Goal: Communication & Community: Ask a question

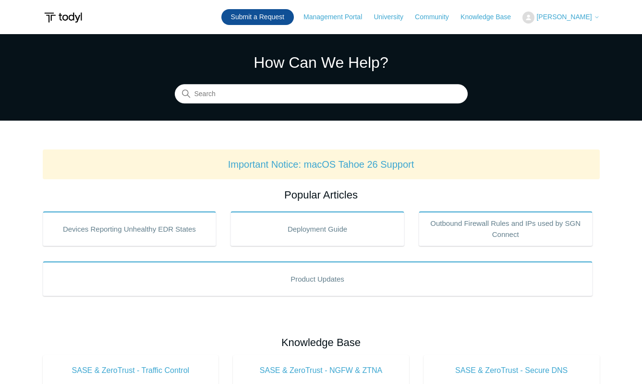
click at [279, 13] on link "Submit a Request" at bounding box center [257, 17] width 73 height 16
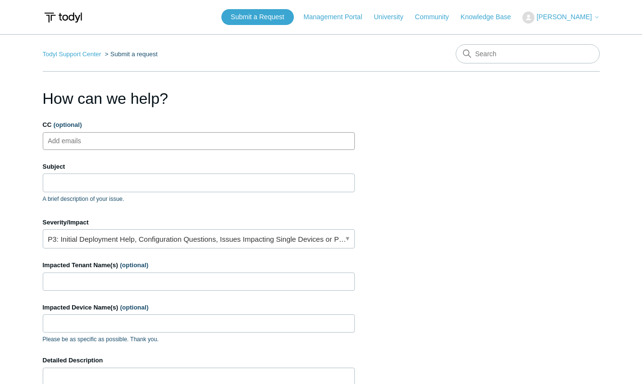
click at [103, 145] on ul "Add emails" at bounding box center [199, 141] width 312 height 18
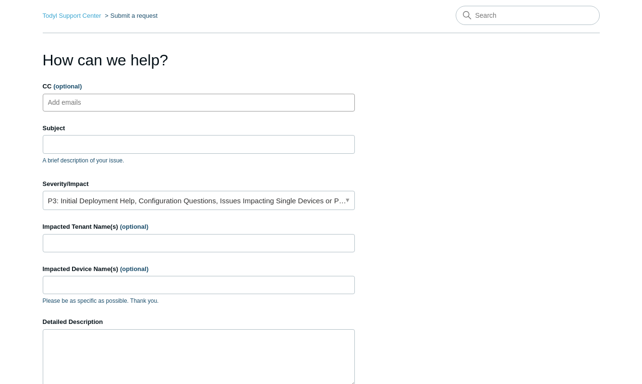
scroll to position [96, 0]
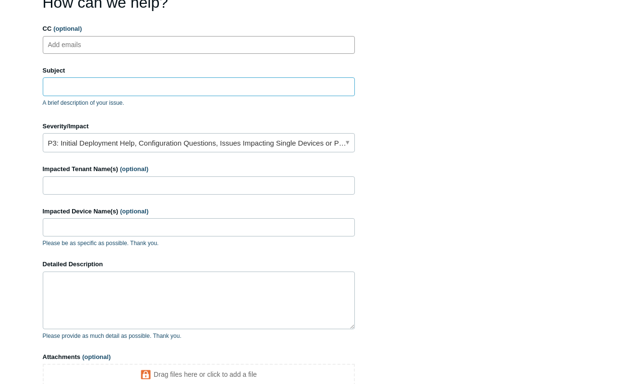
click at [82, 85] on input "Subject" at bounding box center [199, 86] width 312 height 18
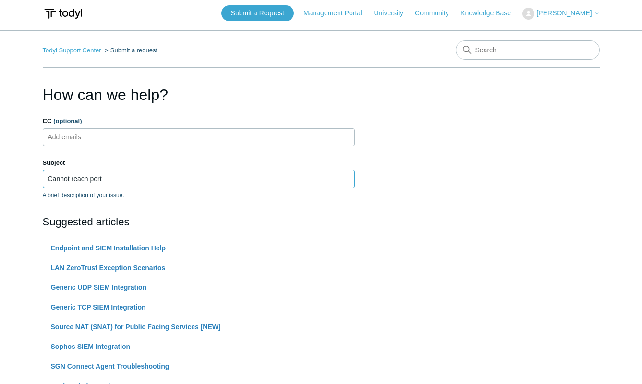
scroll to position [0, 0]
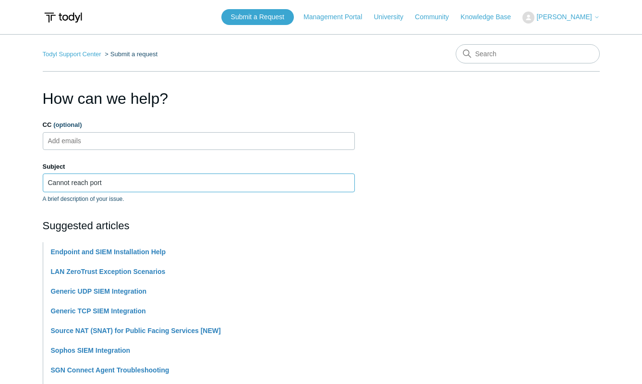
click at [142, 189] on input "Cannot reach port" at bounding box center [199, 182] width 312 height 18
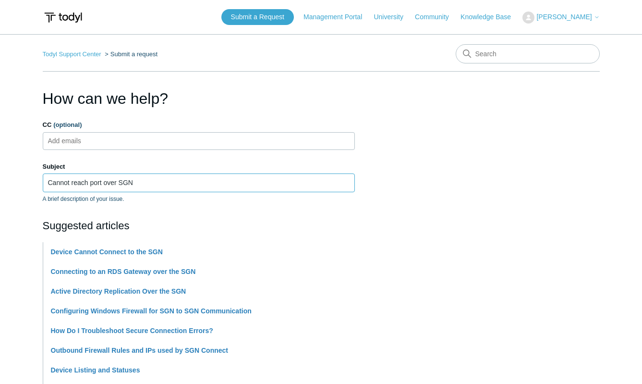
click at [104, 180] on input "Cannot reach port over SGN" at bounding box center [199, 182] width 312 height 18
type input "Cannot reach port over SGN"
drag, startPoint x: 209, startPoint y: 237, endPoint x: 229, endPoint y: 217, distance: 28.2
click at [209, 237] on div "Suggested articles Device Cannot Connect to the SGN Connecting to an RDS Gatewa…" at bounding box center [199, 328] width 312 height 221
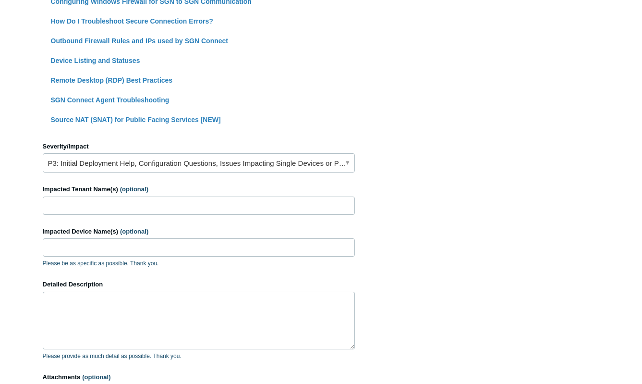
scroll to position [336, 0]
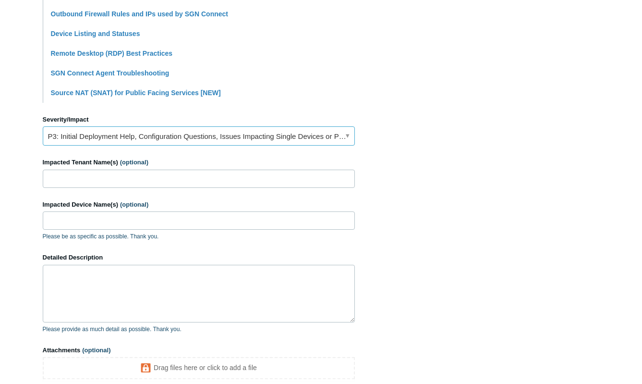
click at [128, 134] on link "P3: Initial Deployment Help, Configuration Questions, Issues Impacting Single D…" at bounding box center [199, 135] width 312 height 19
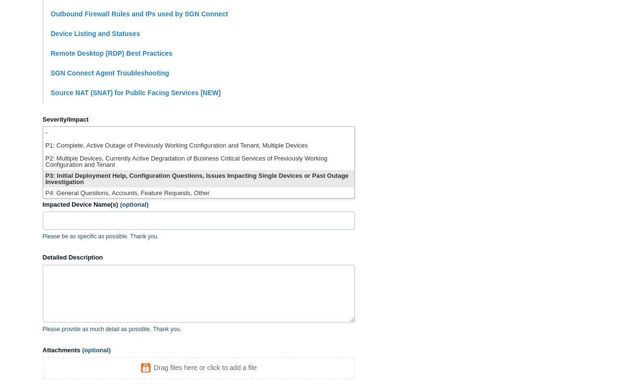
scroll to position [2, 0]
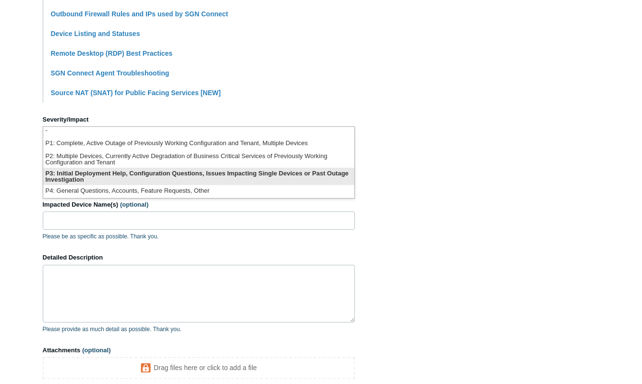
click at [188, 182] on li "P3: Initial Deployment Help, Configuration Questions, Issues Impacting Single D…" at bounding box center [198, 176] width 311 height 17
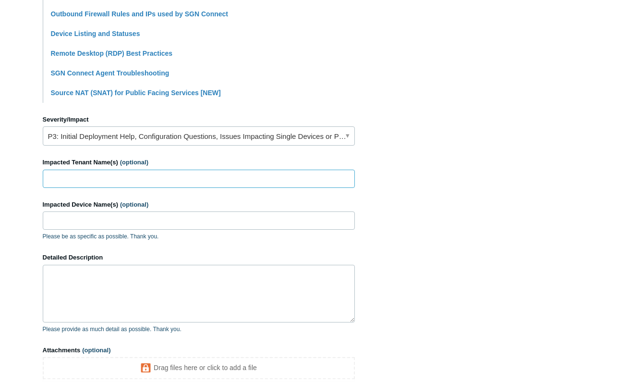
click at [122, 176] on input "Impacted Tenant Name(s) (optional)" at bounding box center [199, 179] width 312 height 18
type input "Rule Steel"
click at [115, 214] on input "Impacted Device Name(s) (optional)" at bounding box center [199, 220] width 312 height 18
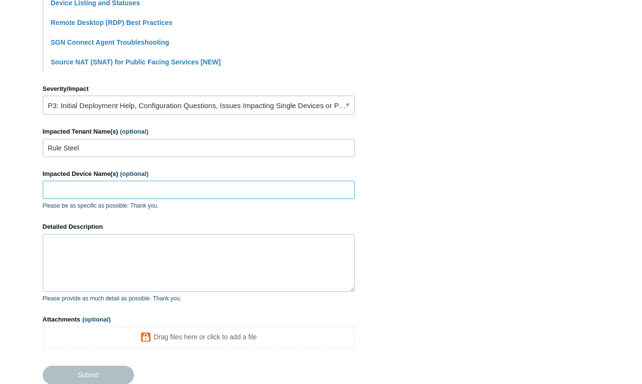
scroll to position [432, 0]
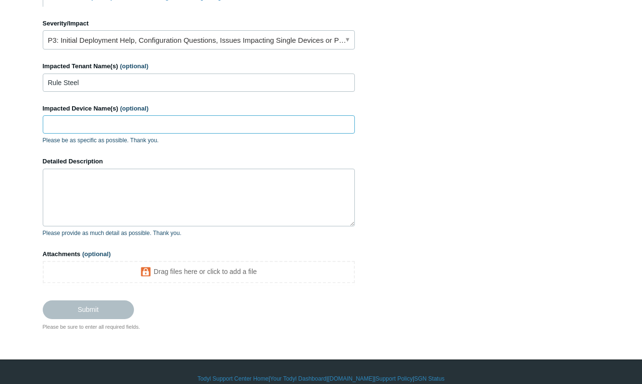
drag, startPoint x: 98, startPoint y: 124, endPoint x: 121, endPoint y: 123, distance: 22.6
click at [98, 124] on input "Impacted Device Name(s) (optional)" at bounding box center [199, 124] width 312 height 18
click at [69, 195] on textarea "Detailed Description" at bounding box center [199, 198] width 312 height 58
click at [105, 123] on input "Impacted Device Name(s) (optional)" at bounding box center [199, 124] width 312 height 18
paste input "RS-APP-001"
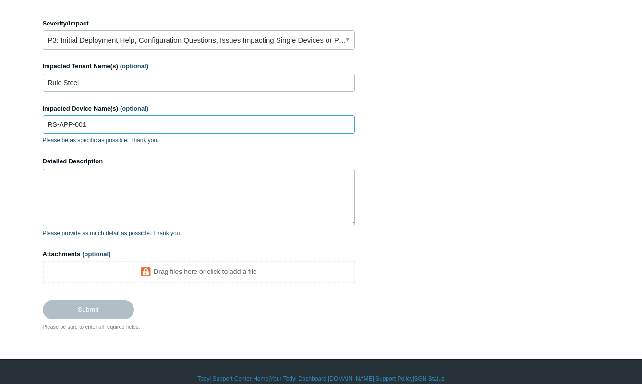
type input "RS-APP-001"
click at [164, 190] on textarea "Detailed Description" at bounding box center [199, 198] width 312 height 58
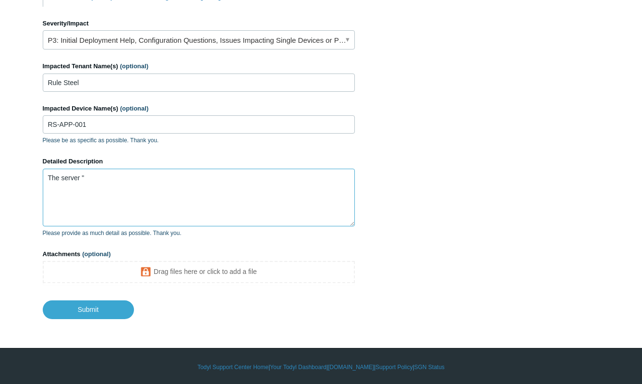
paste textarea "RS-APP-001"
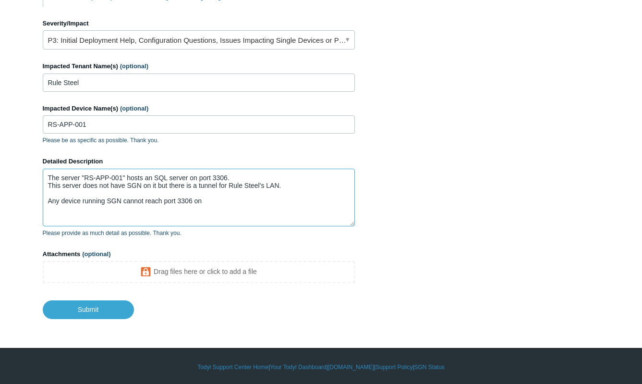
paste textarea "RS-APP-001"
click at [354, 202] on textarea "The server "RS-APP-001" hosts an SQL server on port 3306. This server does not …" at bounding box center [199, 198] width 312 height 58
paste textarea "Test-NetConnection -ComputerName 10.8.0.29 -Port 3306"
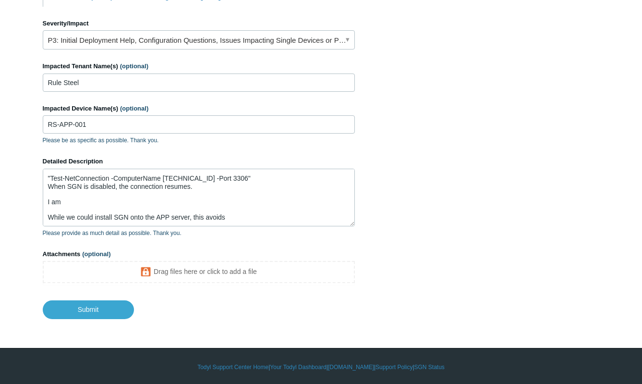
scroll to position [46, 0]
click at [90, 199] on textarea "The server "RS-APP-001" hosts an SQL server on port 3306. This server does not …" at bounding box center [199, 198] width 312 height 58
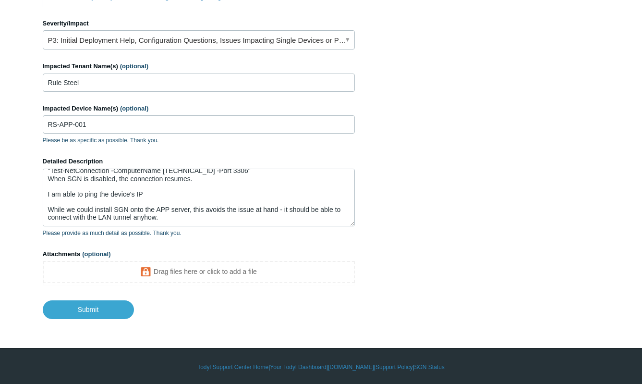
scroll to position [53, 0]
click at [175, 189] on textarea "The server "RS-APP-001" hosts an SQL server on port 3306. This server does not …" at bounding box center [199, 198] width 312 height 58
click at [182, 195] on textarea "The server "RS-APP-001" hosts an SQL server on port 3306. This server does not …" at bounding box center [199, 198] width 312 height 58
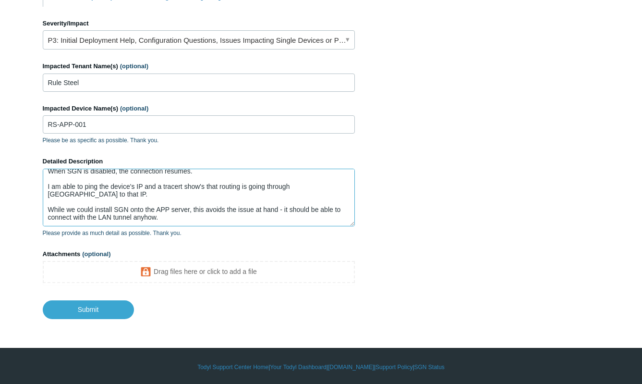
paste textarea "Tracing route to RS-APP-001 [10.8.0.29] over a maximum of 30 hops: 1 12 ms 11 m…"
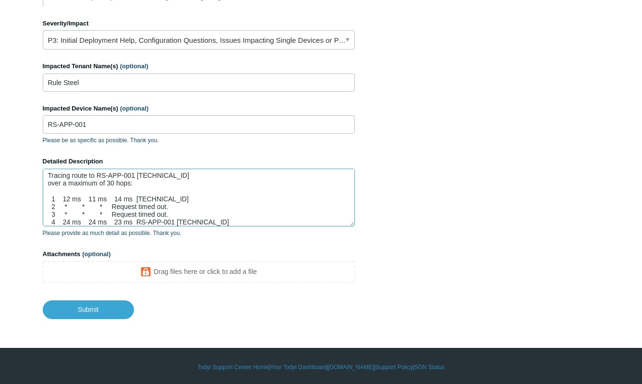
scroll to position [62, 0]
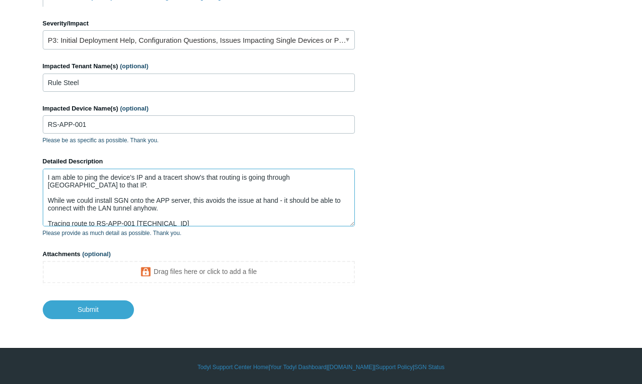
click at [145, 208] on textarea "The server "RS-APP-001" hosts an SQL server on port 3306. This server does not …" at bounding box center [199, 198] width 312 height 58
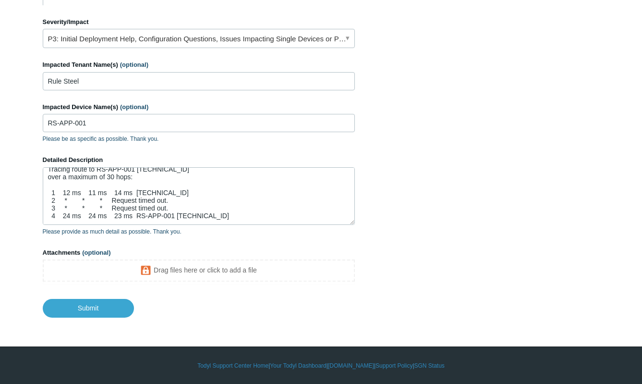
scroll to position [434, 0]
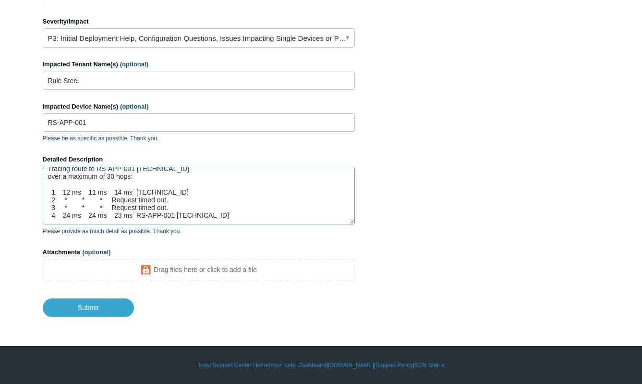
click at [227, 221] on textarea "The server "RS-APP-001" hosts an SQL server on port 3306. This server does not …" at bounding box center [199, 196] width 312 height 58
paste textarea "Pinging 10.8.0.29 with 32 bytes of data: Reply from 10.8.0.29: bytes=32 time=25…"
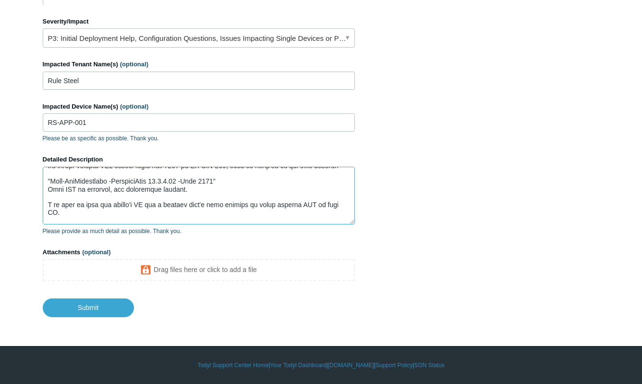
scroll to position [48, 0]
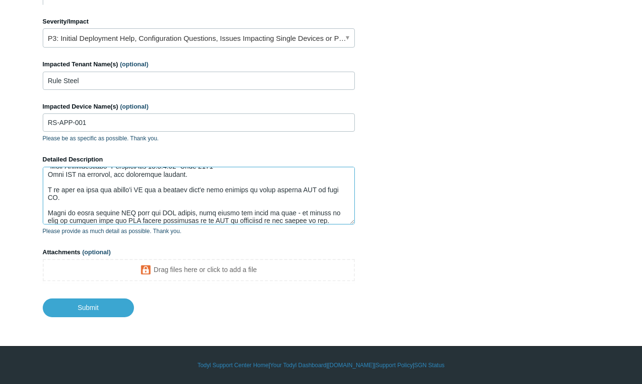
click at [206, 186] on textarea "Detailed Description" at bounding box center [199, 196] width 312 height 58
click at [206, 182] on textarea "Detailed Description" at bounding box center [199, 196] width 312 height 58
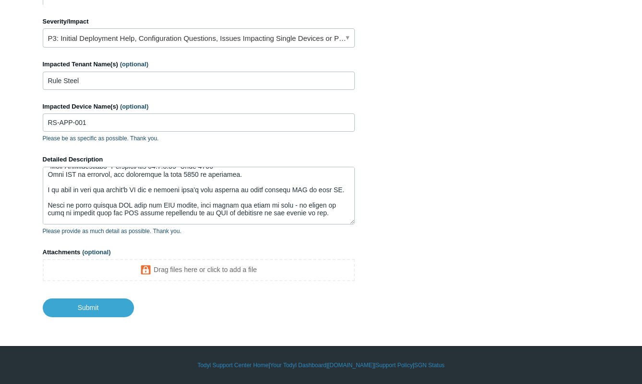
scroll to position [0, 0]
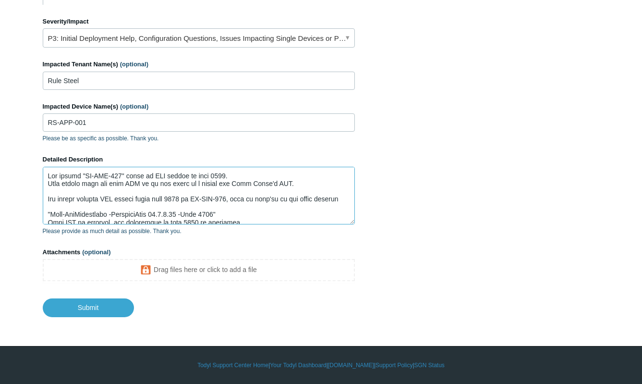
drag, startPoint x: 213, startPoint y: 202, endPoint x: 218, endPoint y: 200, distance: 5.2
click at [214, 202] on textarea "Detailed Description" at bounding box center [199, 196] width 312 height 58
click at [258, 176] on textarea "Detailed Description" at bounding box center [199, 196] width 312 height 58
drag, startPoint x: 310, startPoint y: 184, endPoint x: -106, endPoint y: 153, distance: 417.1
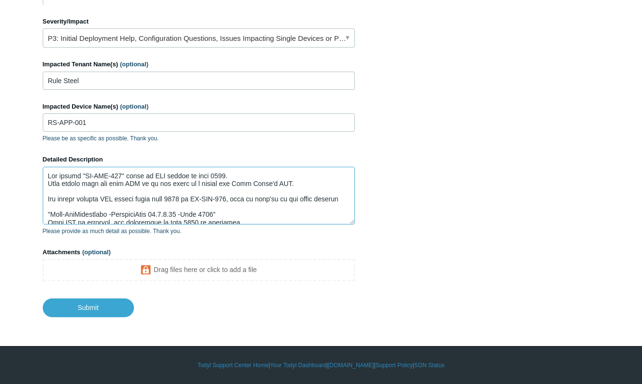
paste textarea "RS-APP-001 hosts an SQL service on port 3306. This server does not have SGN ins…"
drag, startPoint x: 115, startPoint y: 182, endPoint x: 148, endPoint y: 182, distance: 33.6
click at [148, 182] on textarea "Detailed Description" at bounding box center [199, 196] width 312 height 58
drag, startPoint x: 108, startPoint y: 181, endPoint x: 150, endPoint y: 183, distance: 42.3
click at [150, 183] on textarea "Detailed Description" at bounding box center [199, 196] width 312 height 58
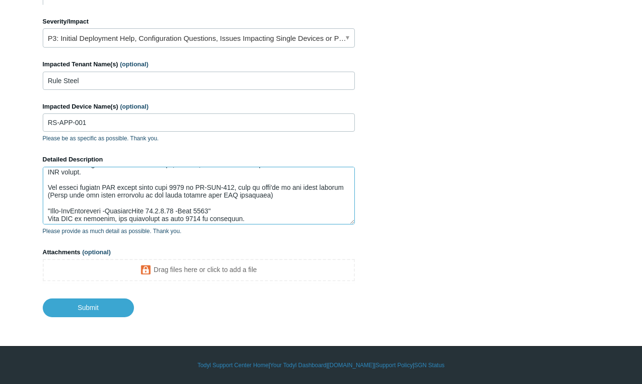
scroll to position [17, 0]
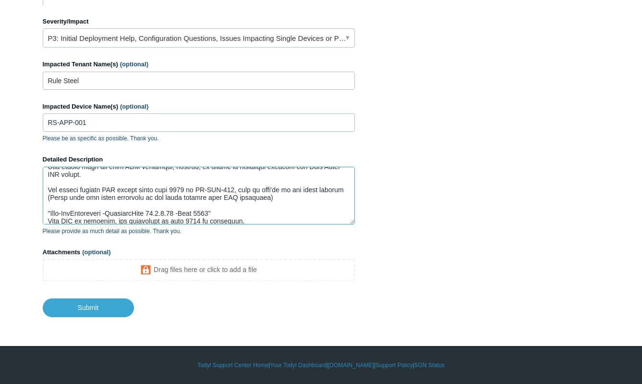
drag, startPoint x: 294, startPoint y: 212, endPoint x: 31, endPoint y: 189, distance: 263.8
drag, startPoint x: 271, startPoint y: 184, endPoint x: 284, endPoint y: 187, distance: 13.8
click at [271, 184] on textarea "Detailed Description" at bounding box center [199, 196] width 312 height 58
drag, startPoint x: 300, startPoint y: 196, endPoint x: 30, endPoint y: 191, distance: 270.0
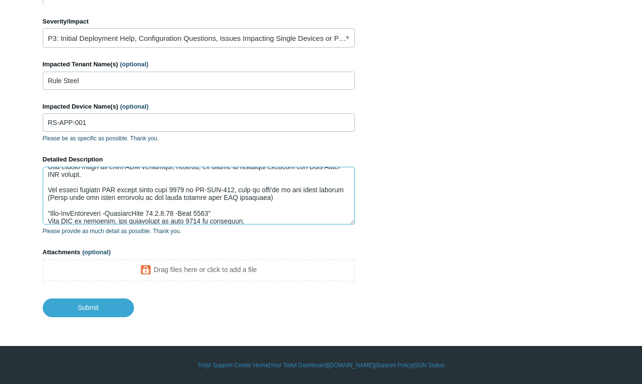
paste textarea "Currently, any device with SGN enabled is unable to reach port 3306 on RS-APP-0…"
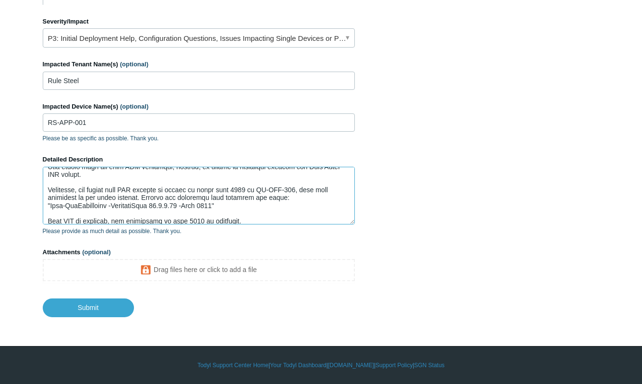
scroll to position [18, 0]
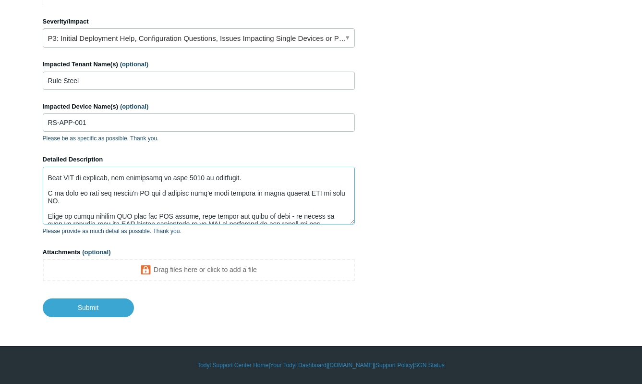
drag, startPoint x: 249, startPoint y: 171, endPoint x: 7, endPoint y: 181, distance: 242.2
paste textarea "ith SGN enabled: Connection fails. With SGN disabled: Connection to port 3306 s…"
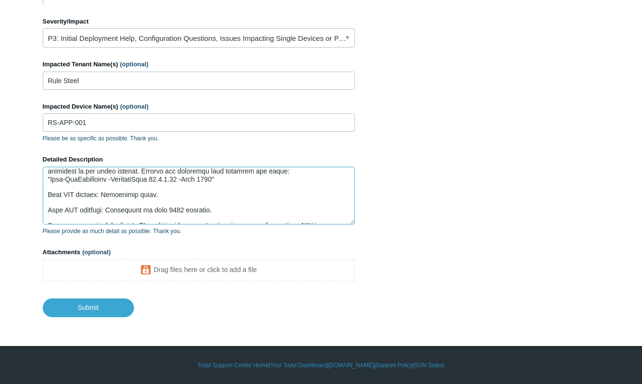
scroll to position [27, 0]
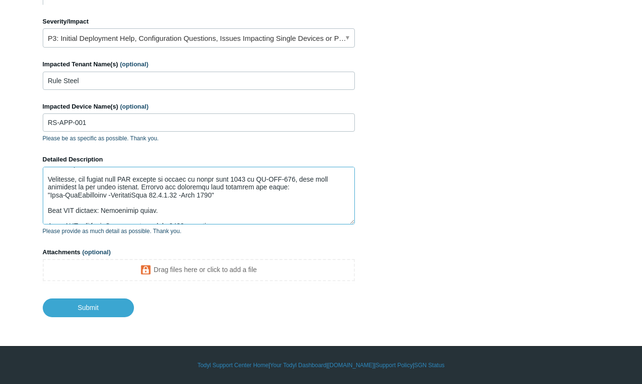
click at [182, 215] on textarea "Detailed Description" at bounding box center [199, 196] width 312 height 58
click at [103, 211] on textarea "Detailed Description" at bounding box center [199, 196] width 312 height 58
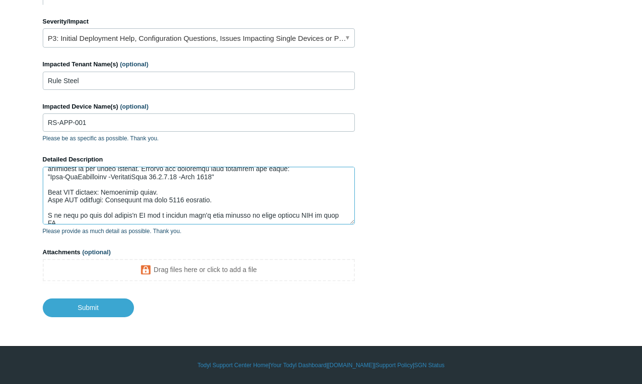
scroll to position [75, 0]
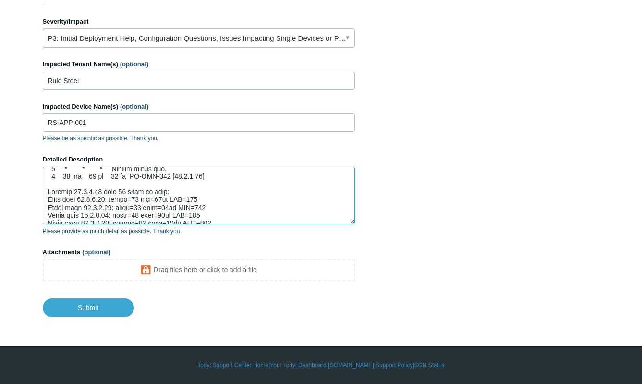
drag, startPoint x: 45, startPoint y: 186, endPoint x: 298, endPoint y: 247, distance: 260.5
click at [298, 247] on form "CC (optional) Add emails Subject Cannot reach port over SGN A brief description…" at bounding box center [199, 1] width 312 height 631
paste textarea "Connectivity to the host itself is functional:"
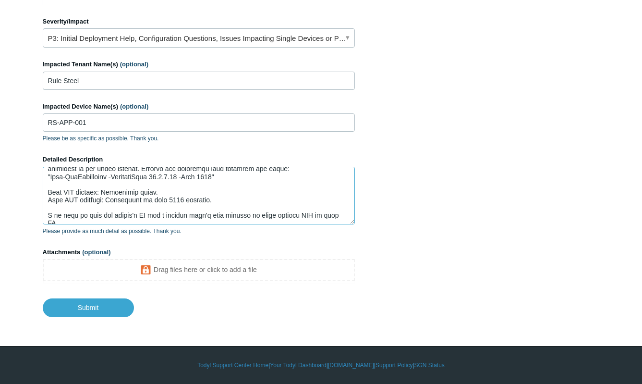
scroll to position [165, 0]
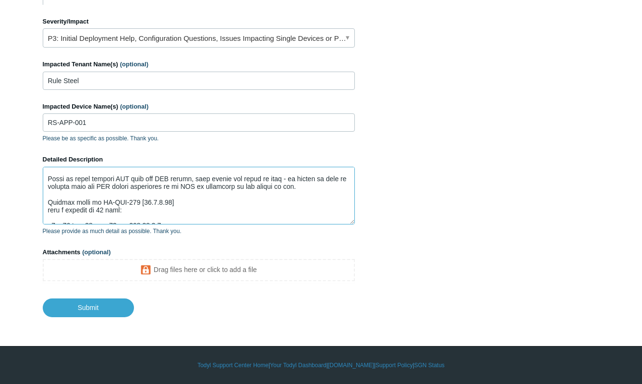
paste textarea "Connectivity to the host itself is functional:"
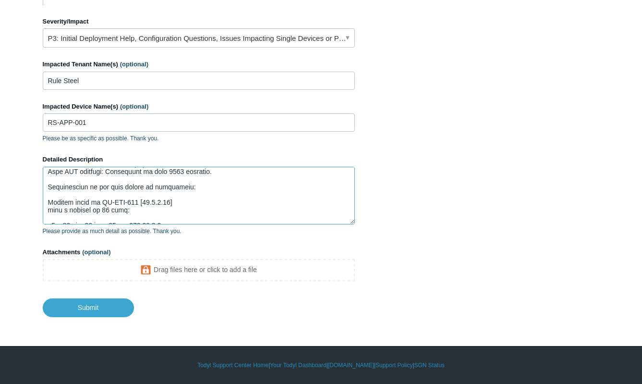
scroll to position [82, 0]
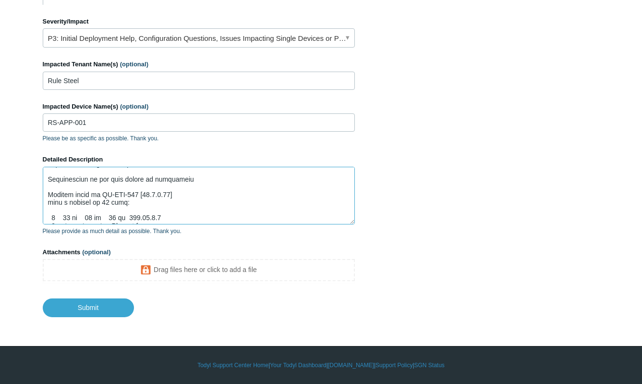
click at [174, 177] on textarea "Detailed Description" at bounding box center [199, 196] width 312 height 58
paste textarea "Ping to [TECHNICAL_ID] is successful."
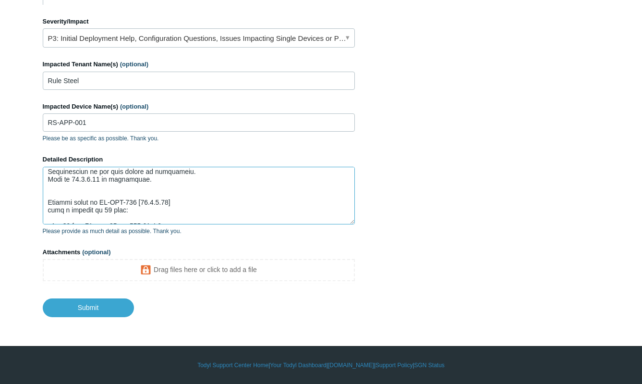
scroll to position [97, 0]
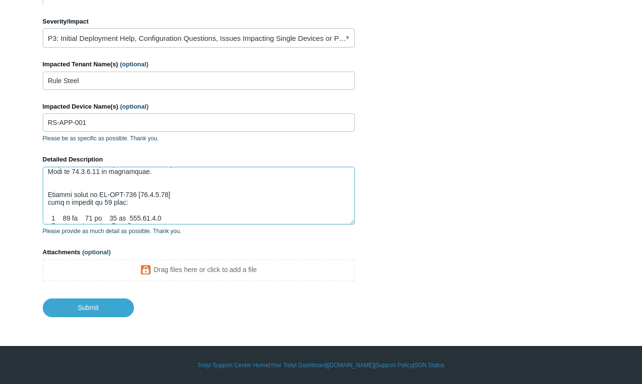
click at [89, 181] on textarea "Detailed Description" at bounding box center [199, 196] width 312 height 58
paste textarea "Traceroute shows traffic is routed through [GEOGRAPHIC_DATA] before reaching th…"
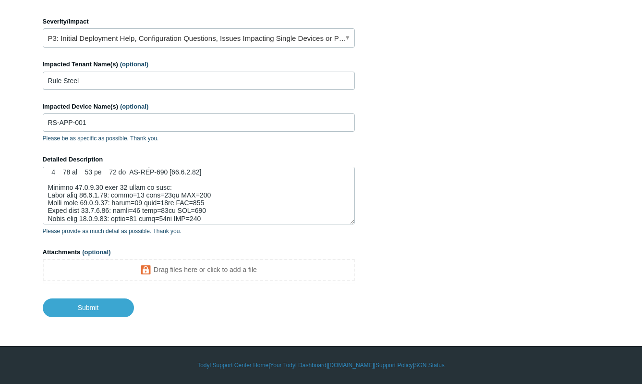
scroll to position [170, 0]
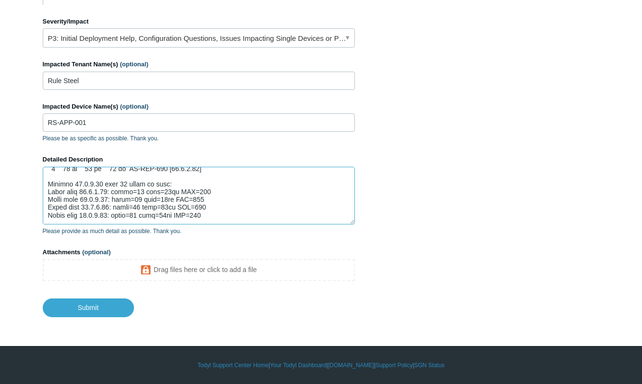
click at [244, 218] on textarea "Detailed Description" at bounding box center [199, 196] width 312 height 58
paste textarea "While installing SGN on the application server could be a workaround, this does…"
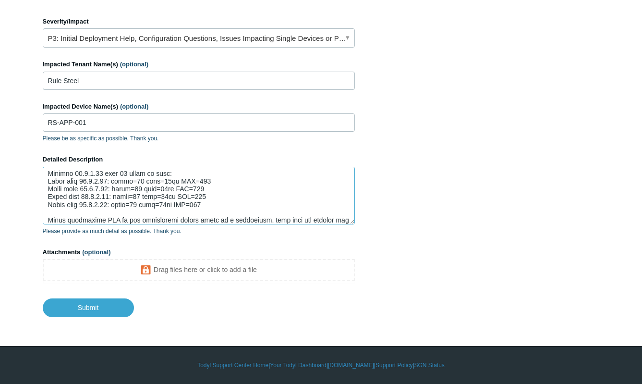
scroll to position [195, 0]
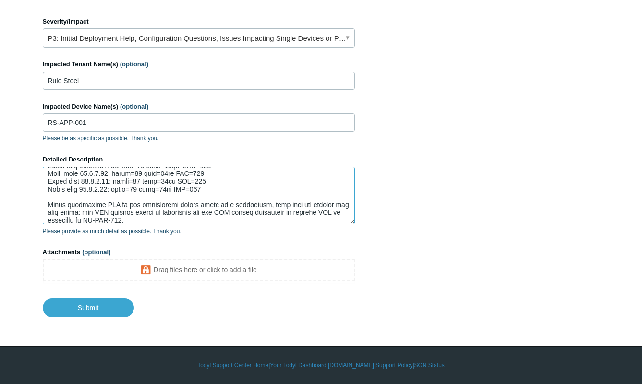
click at [254, 213] on textarea "Detailed Description" at bounding box center [199, 196] width 312 height 58
click at [252, 213] on textarea "Detailed Description" at bounding box center [199, 196] width 312 height 58
click at [195, 196] on textarea "Detailed Description" at bounding box center [199, 196] width 312 height 58
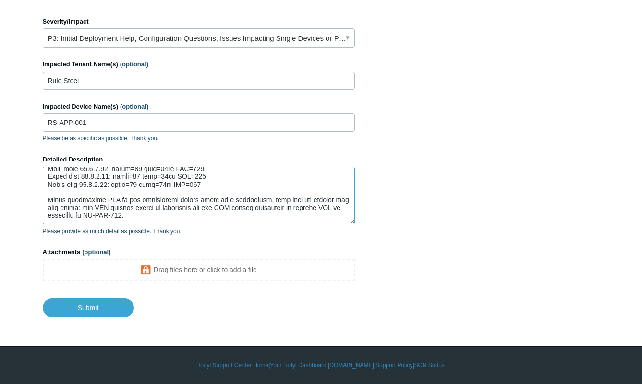
click at [165, 217] on textarea "Detailed Description" at bounding box center [199, 196] width 312 height 58
click at [306, 213] on textarea "Detailed Description" at bounding box center [199, 196] width 312 height 58
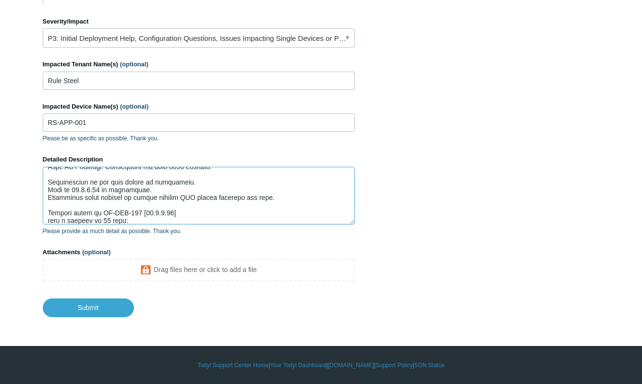
scroll to position [96, 0]
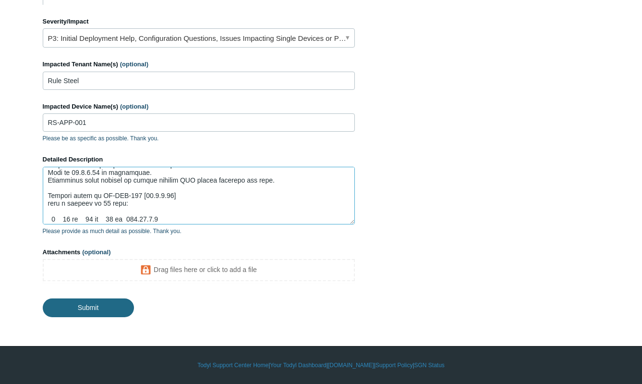
type textarea "The server RS-APP-001 hosts an SQL service on port 3306. This server does not h…"
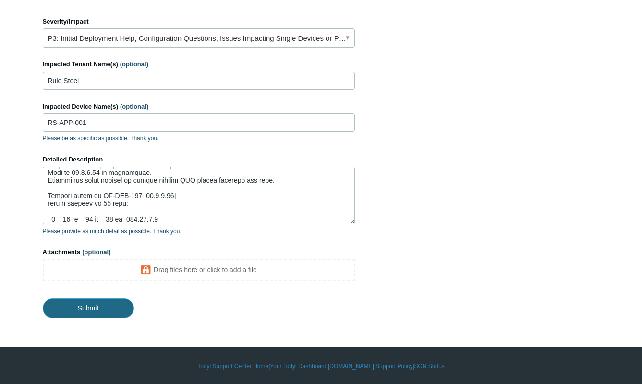
click at [87, 308] on input "Submit" at bounding box center [88, 307] width 91 height 19
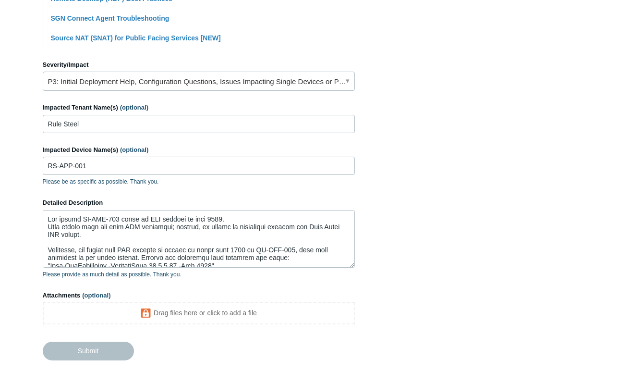
scroll to position [290, 0]
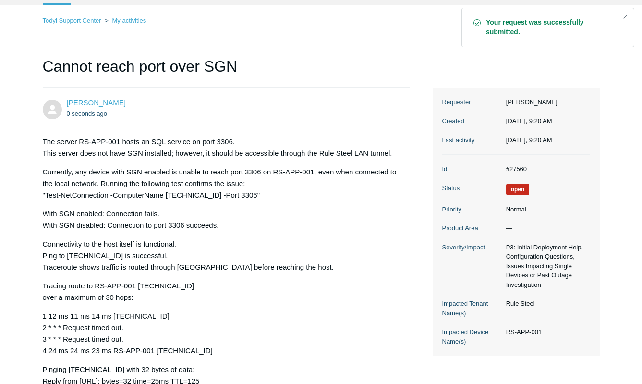
scroll to position [96, 0]
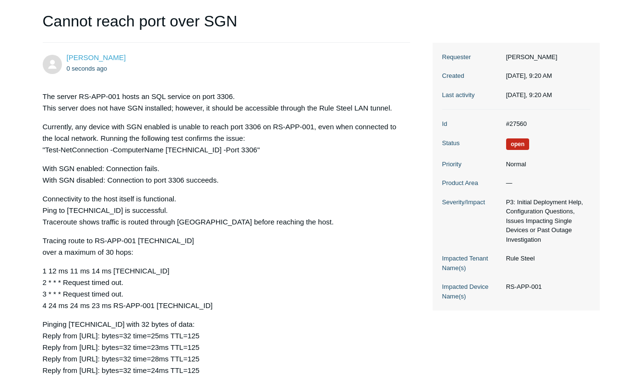
click at [597, 336] on div "Cody Nauta 0 seconds ago The server RS-APP-001 hosts an SQL service on port 330…" at bounding box center [321, 271] width 557 height 457
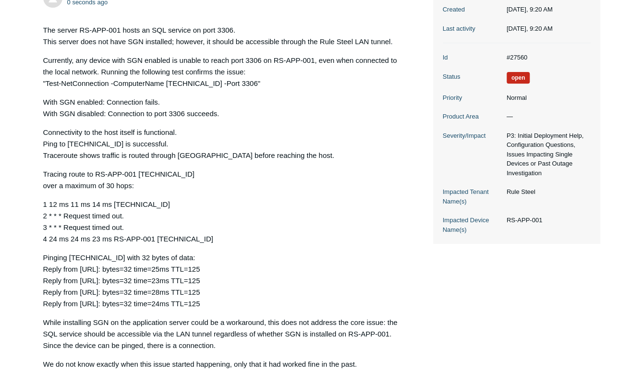
scroll to position [277, 0]
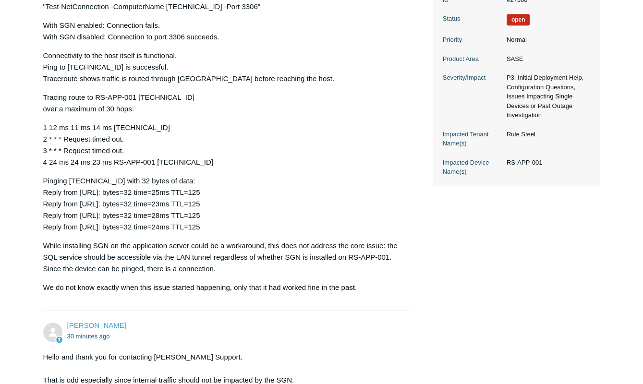
scroll to position [451, 0]
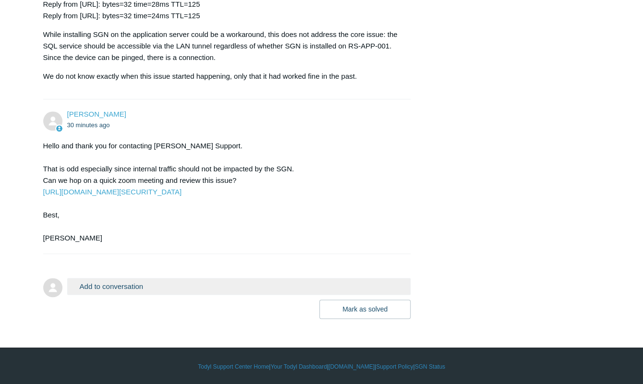
click at [150, 283] on button "Add to conversation" at bounding box center [239, 286] width 344 height 17
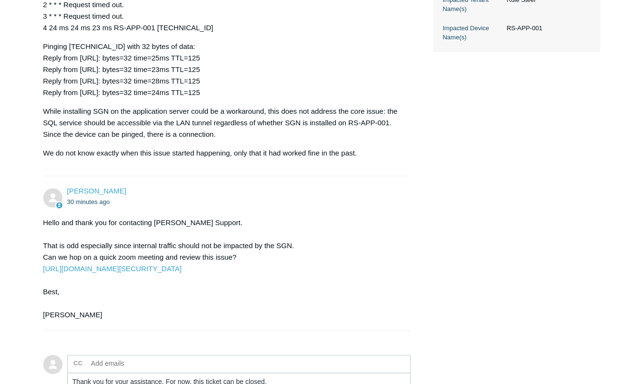
scroll to position [528, 0]
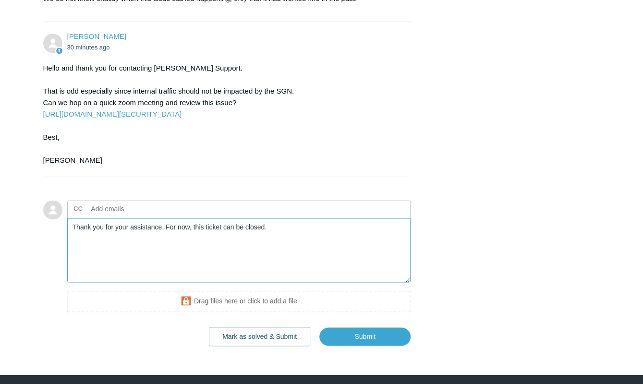
click at [301, 243] on textarea "Thank you for your assistance. For now, this ticket can be closed." at bounding box center [239, 250] width 344 height 65
click at [166, 225] on textarea "Thank you for your assistance. For now, this ticket can be closed." at bounding box center [239, 250] width 344 height 65
drag, startPoint x: 62, startPoint y: 322, endPoint x: 62, endPoint y: 317, distance: 4.8
click at [62, 322] on form "Add to conversation CC Add emails Thank you for your assistance. I have one que…" at bounding box center [227, 266] width 368 height 160
click at [357, 235] on textarea "Thank you for your assistance. I have one question and then the ticket can be c…" at bounding box center [239, 250] width 344 height 65
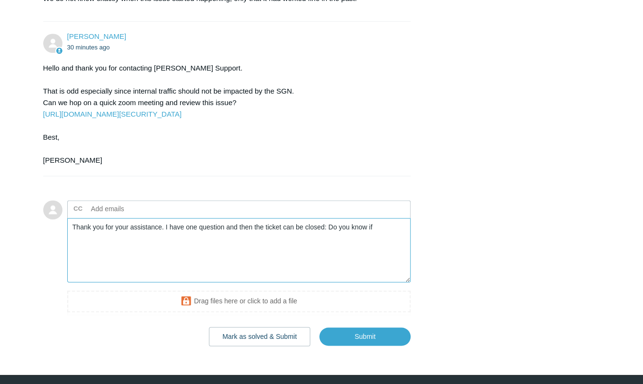
drag, startPoint x: 329, startPoint y: 225, endPoint x: 392, endPoint y: 227, distance: 62.5
click at [392, 227] on textarea "Thank you for your assistance. I have one question and then the ticket can be c…" at bounding box center [239, 250] width 344 height 65
type textarea "Thank you for your assistance. I have one question and then the ticket can be c…"
click at [256, 231] on textarea "Thank you for your assistance. I have one question and then the ticket can be c…" at bounding box center [239, 250] width 344 height 65
click at [225, 234] on textarea "Thank you for your assistance. I have one question and then the ticket can be c…" at bounding box center [239, 250] width 344 height 65
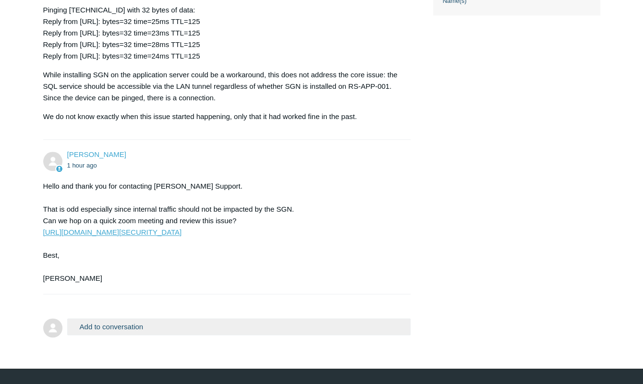
scroll to position [431, 0]
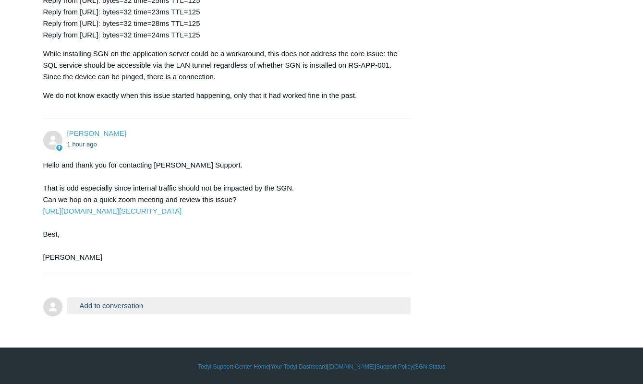
click at [168, 307] on button "Add to conversation" at bounding box center [239, 305] width 344 height 17
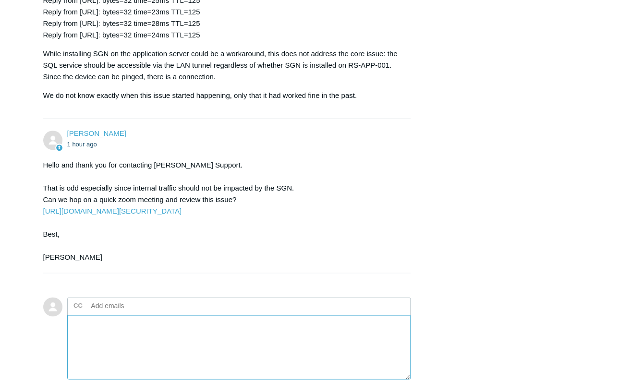
click at [128, 325] on textarea "Add your reply" at bounding box center [239, 347] width 344 height 65
paste textarea "Thank you for your assistance. I have one question and then the ticket can be c…"
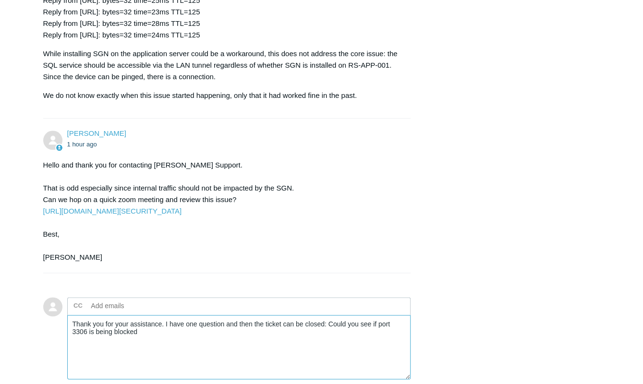
drag, startPoint x: 326, startPoint y: 322, endPoint x: 224, endPoint y: 319, distance: 101.9
click at [224, 319] on textarea "Thank you for your assistance. I have one question and then the ticket can be c…" at bounding box center [239, 347] width 344 height 65
click at [262, 321] on textarea "Thank you for your assistance. I have one question, Could you see if port 3306 …" at bounding box center [239, 347] width 344 height 65
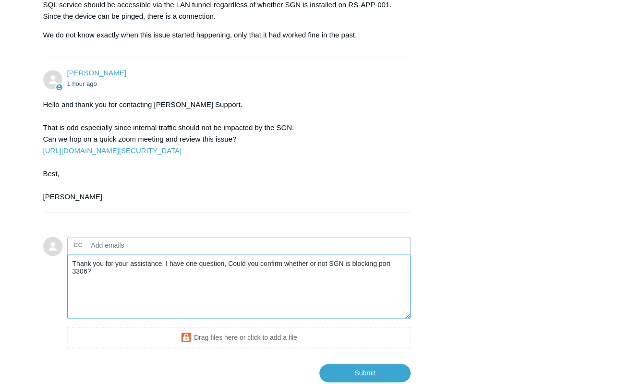
scroll to position [555, 0]
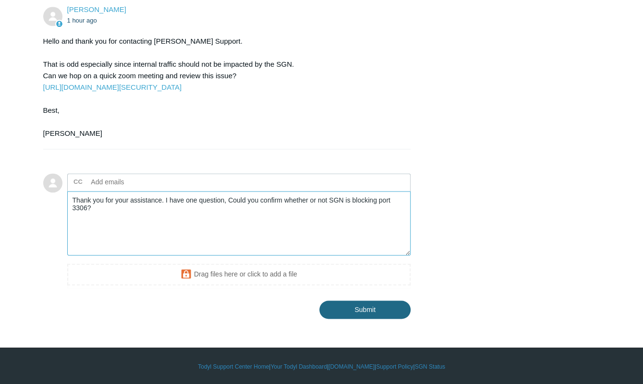
type textarea "Thank you for your assistance. I have one question, Could you confirm whether o…"
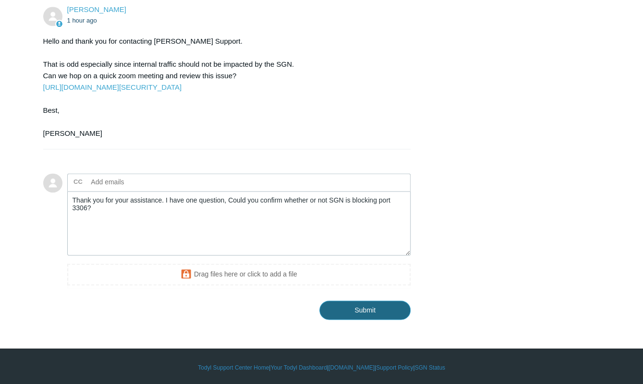
click at [361, 301] on input "Submit" at bounding box center [364, 310] width 91 height 19
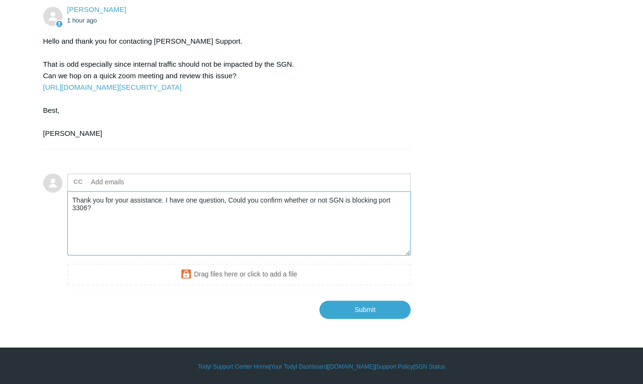
click at [259, 214] on textarea "Thank you for your assistance. I have one question, Could you confirm whether o…" at bounding box center [239, 223] width 344 height 65
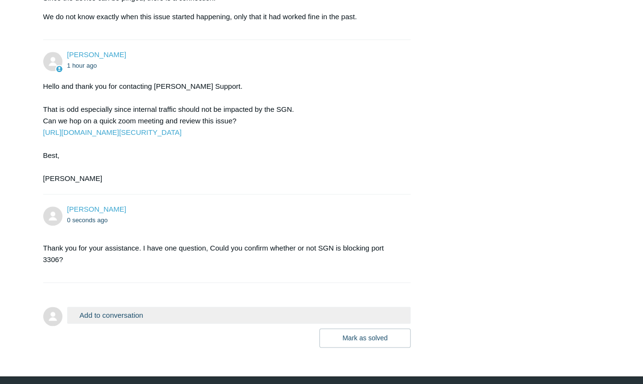
scroll to position [539, 0]
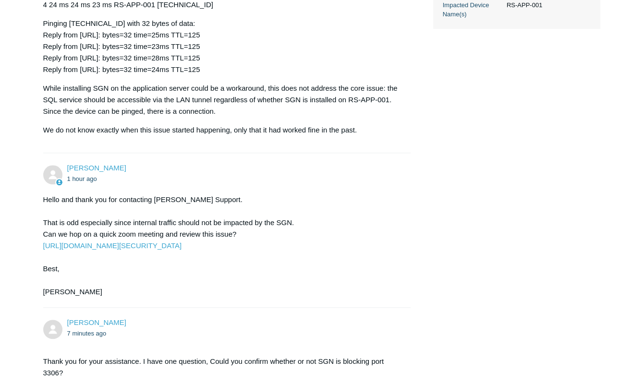
scroll to position [539, 0]
